Goal: Find specific page/section: Find specific page/section

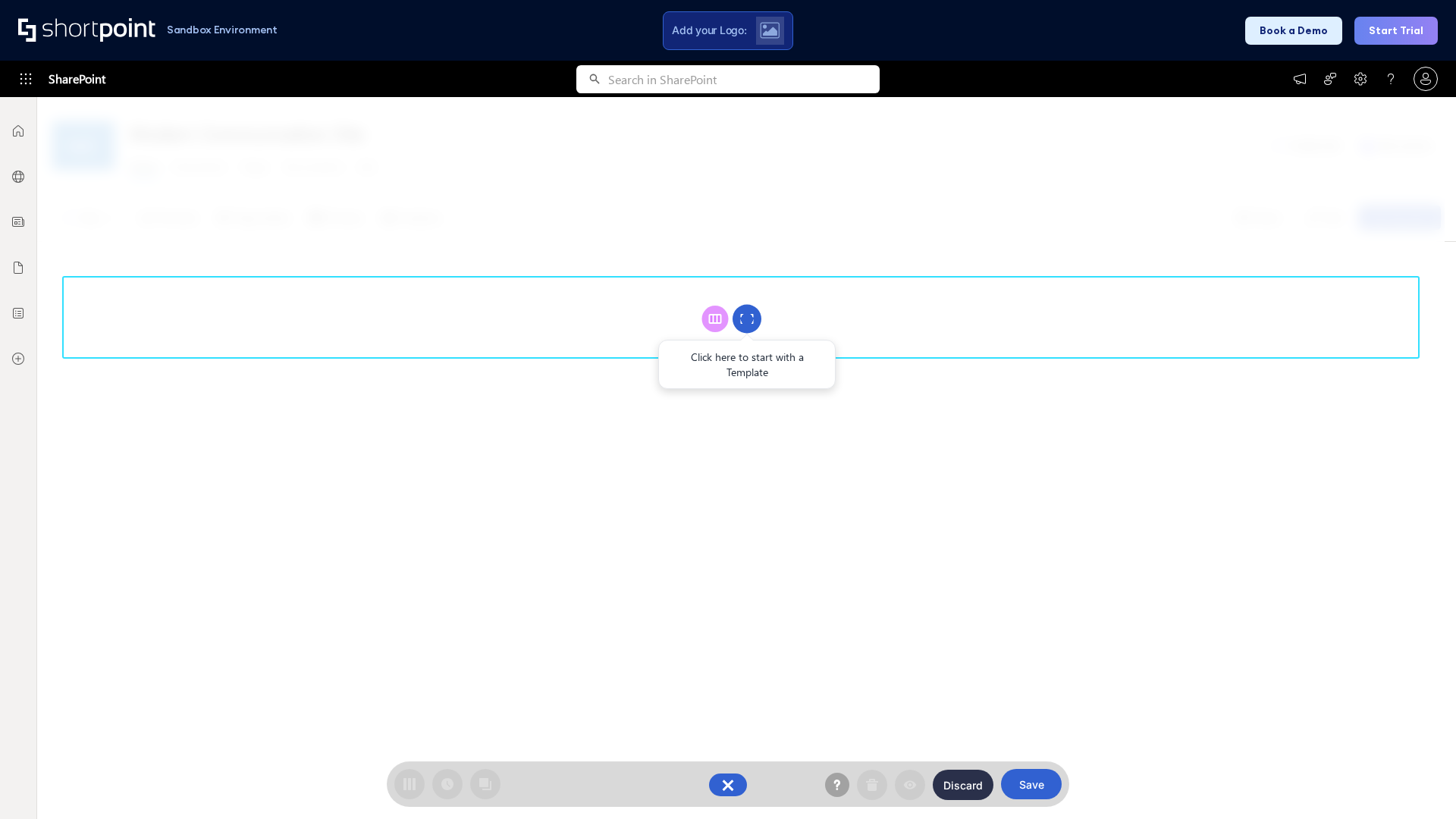
click at [747, 318] on circle at bounding box center [747, 318] width 28 height 28
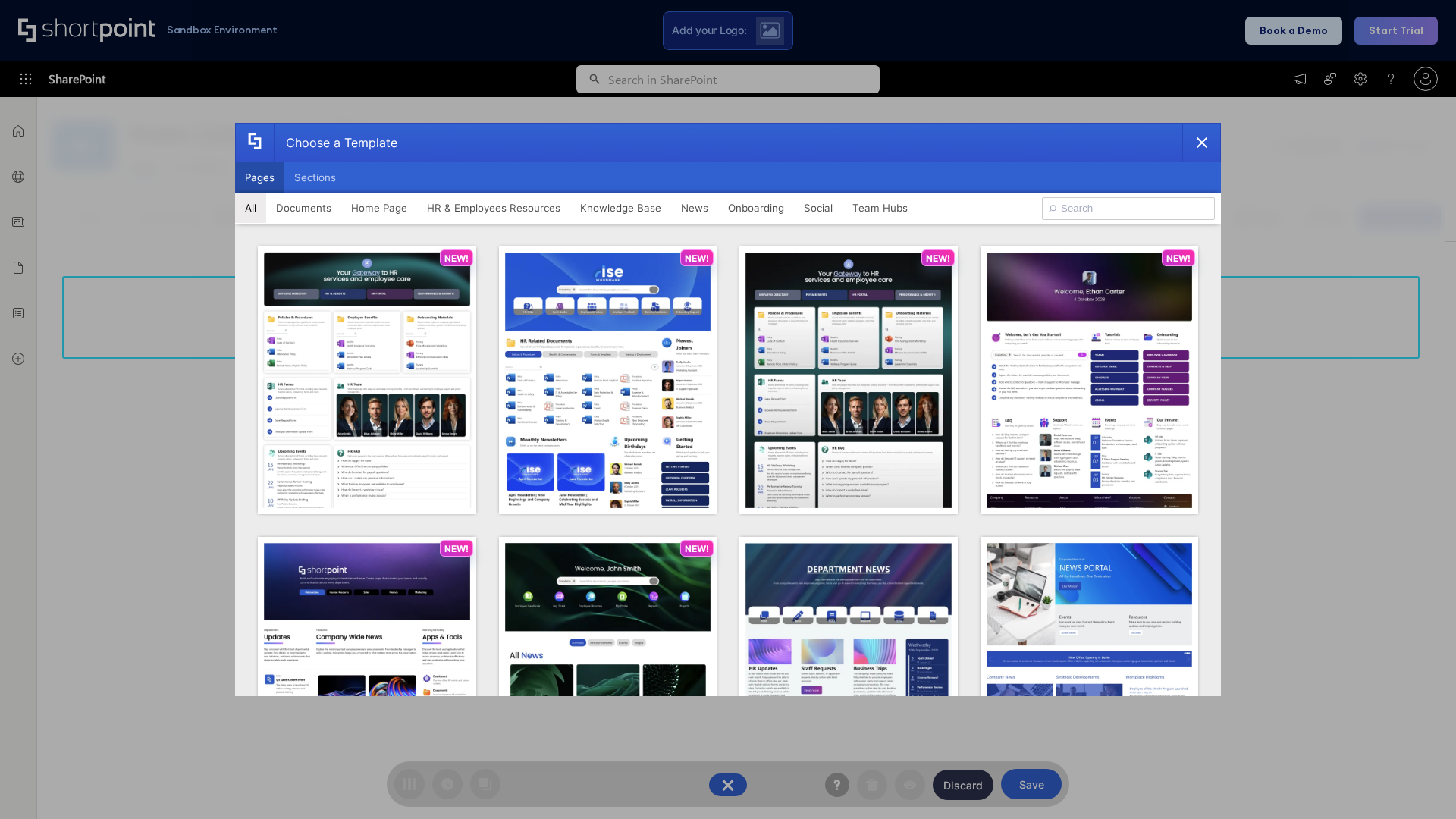
click at [259, 178] on button "Pages" at bounding box center [259, 177] width 49 height 30
type input "Intranet Layout 5"
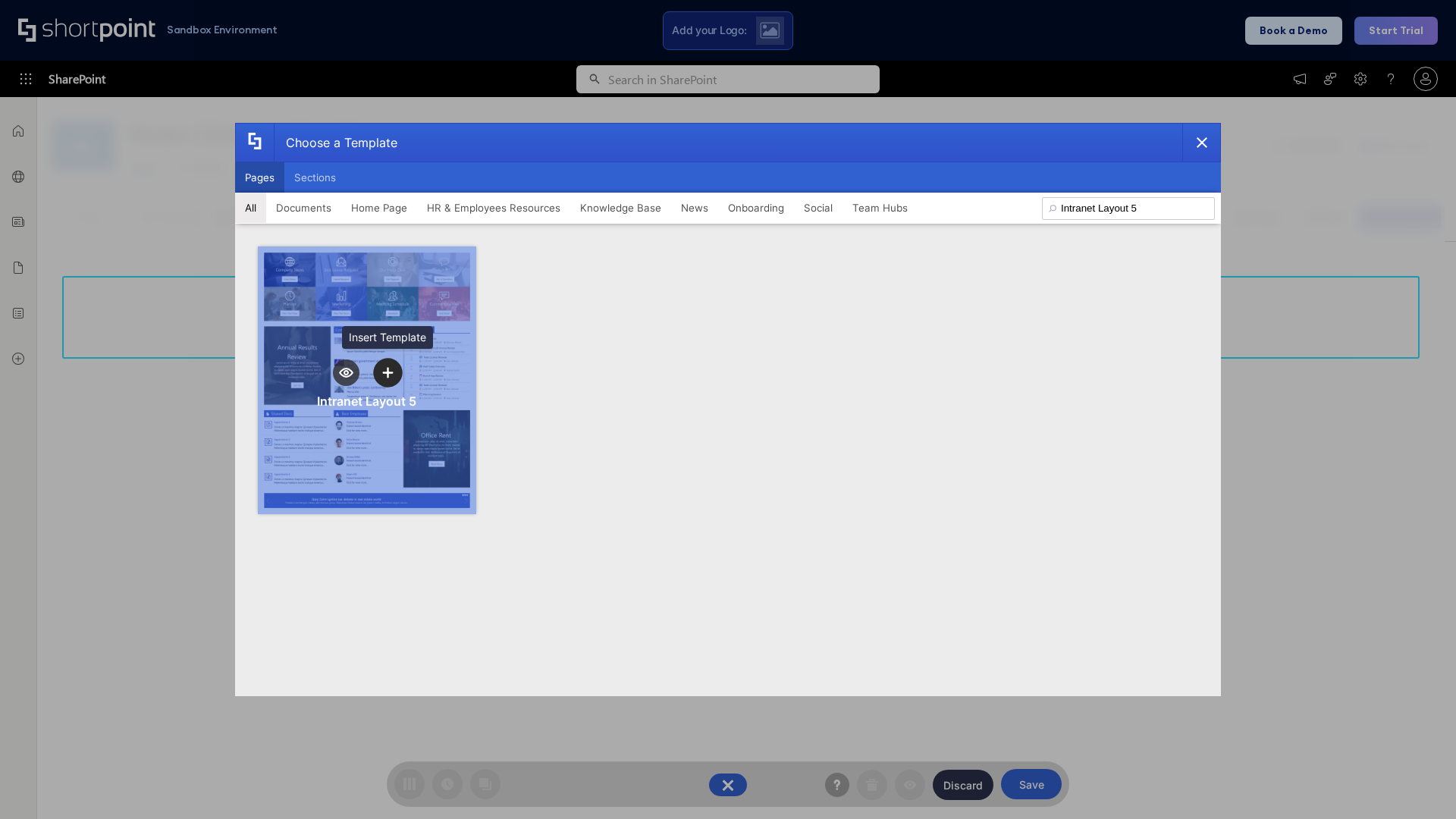
click at [388, 372] on icon "template selector" at bounding box center [388, 372] width 10 height 10
